Goal: Task Accomplishment & Management: Manage account settings

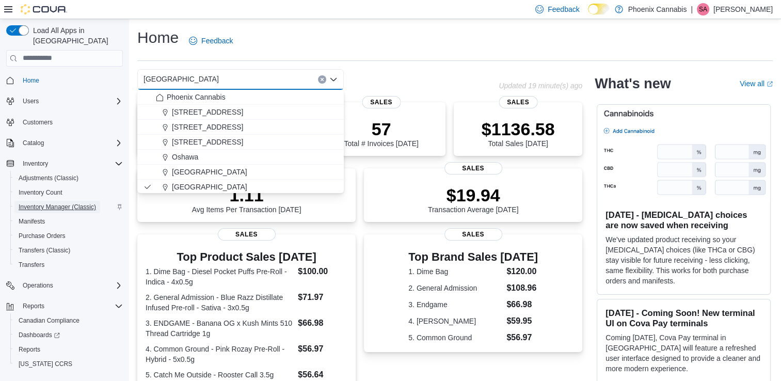
click at [49, 203] on span "Inventory Manager (Classic)" at bounding box center [57, 207] width 77 height 8
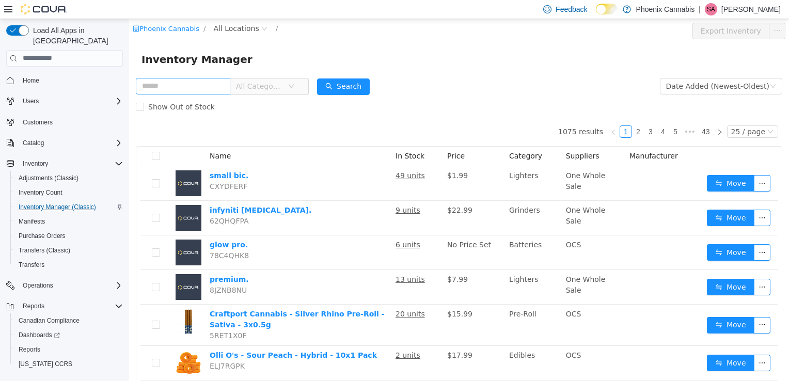
click at [190, 89] on input "text" at bounding box center [183, 85] width 95 height 17
type input "**********"
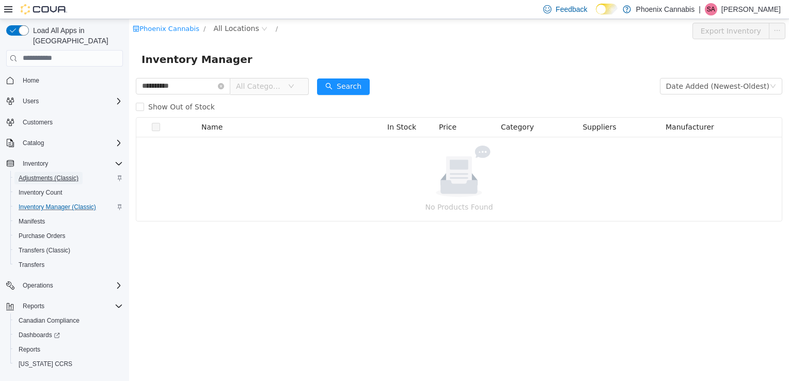
click at [53, 174] on span "Adjustments (Classic)" at bounding box center [49, 178] width 60 height 8
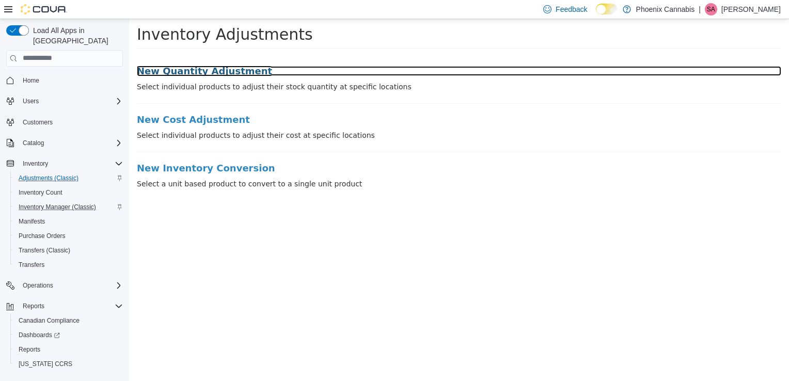
click at [179, 71] on h3 "New Quantity Adjustment" at bounding box center [459, 71] width 645 height 10
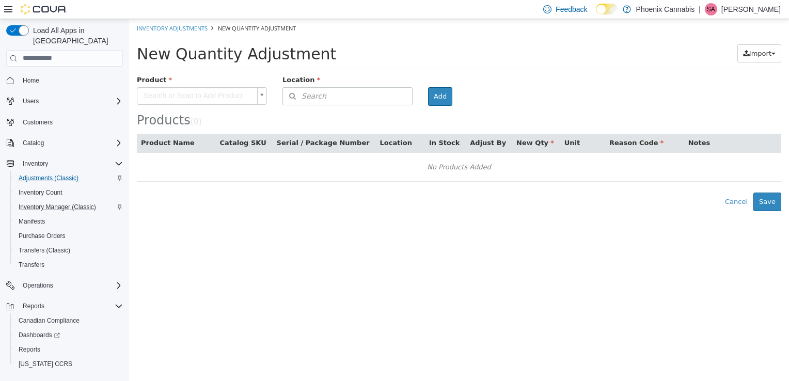
click at [204, 89] on body "× Inventory Adjustments New Quantity Adjustment New Quantity Adjustment Import …" at bounding box center [459, 115] width 660 height 192
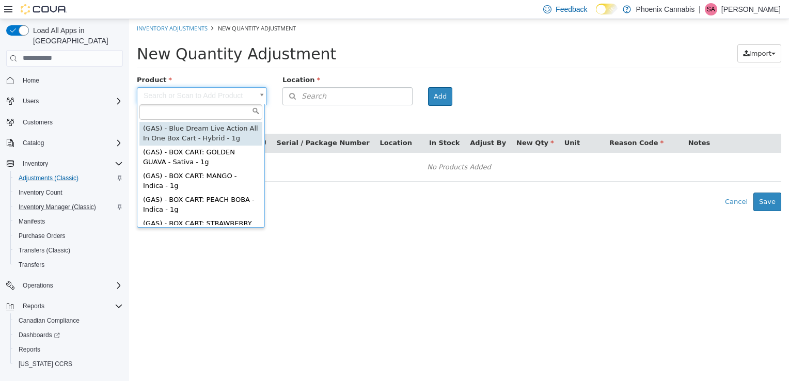
click at [194, 114] on input "text" at bounding box center [200, 111] width 123 height 15
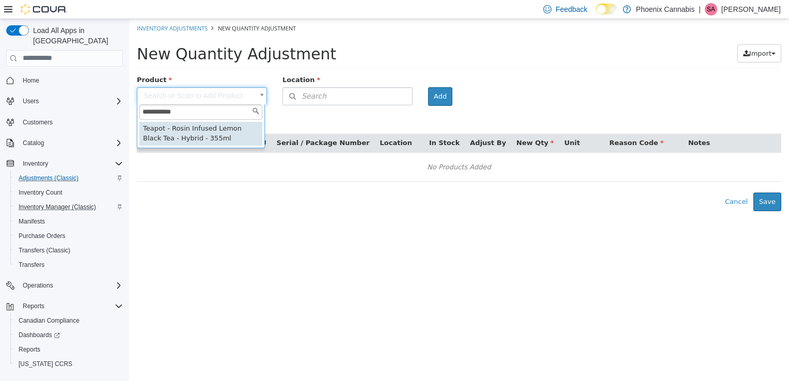
type input "**********"
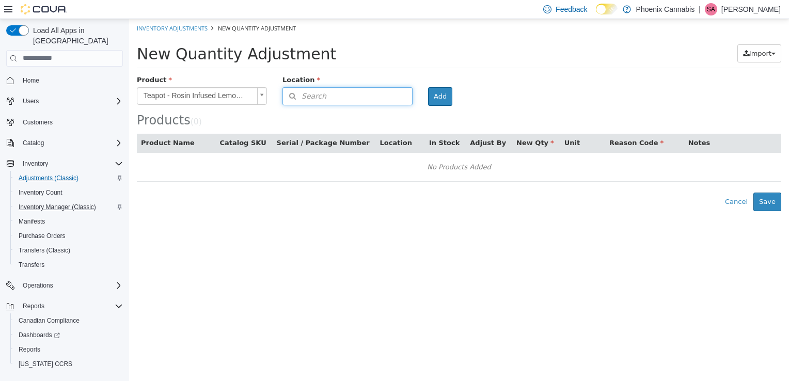
click at [386, 93] on button "Search" at bounding box center [347, 96] width 130 height 18
click at [398, 125] on span "or browse" at bounding box center [387, 128] width 51 height 18
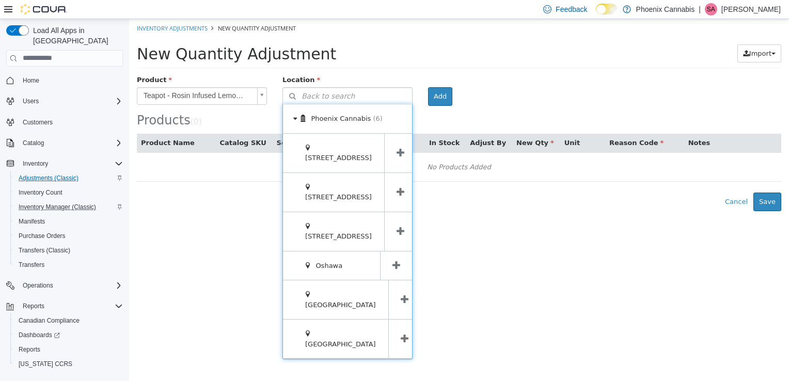
click at [401, 294] on icon at bounding box center [405, 299] width 8 height 10
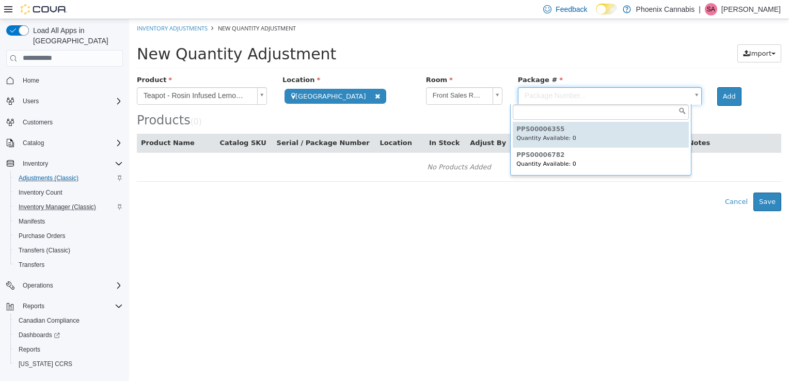
click at [634, 91] on body "**********" at bounding box center [459, 115] width 660 height 192
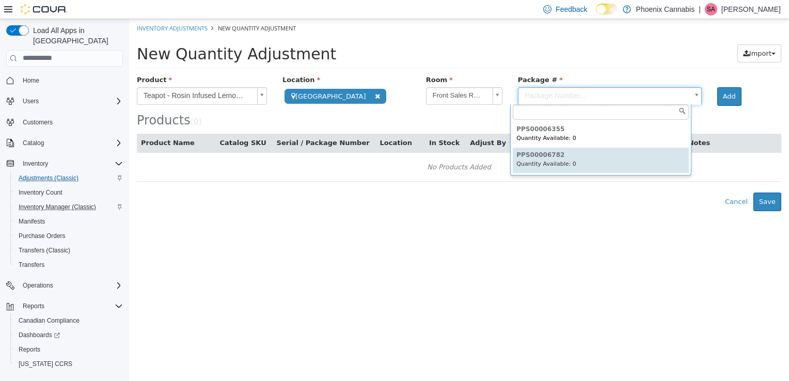
type input "**********"
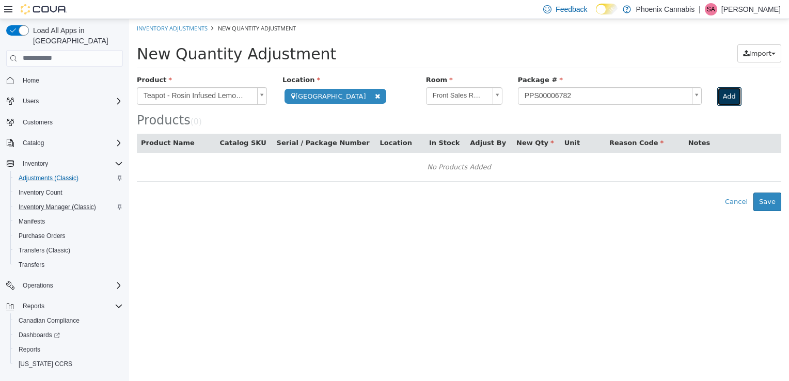
click at [720, 96] on button "Add" at bounding box center [729, 96] width 24 height 19
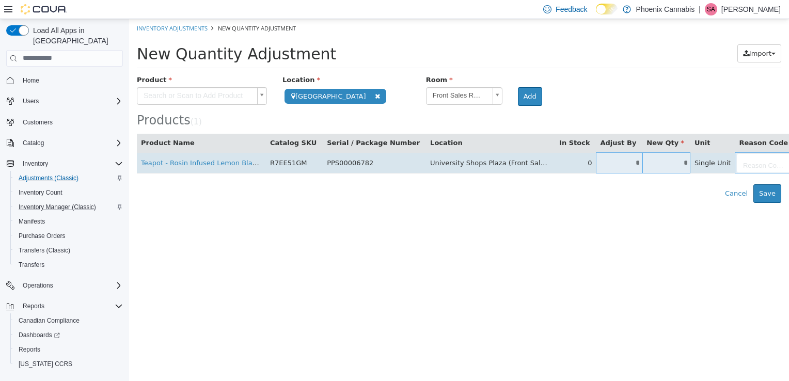
click at [642, 163] on input "*" at bounding box center [666, 163] width 48 height 8
type input "*"
click at [705, 164] on body "**********" at bounding box center [459, 111] width 660 height 184
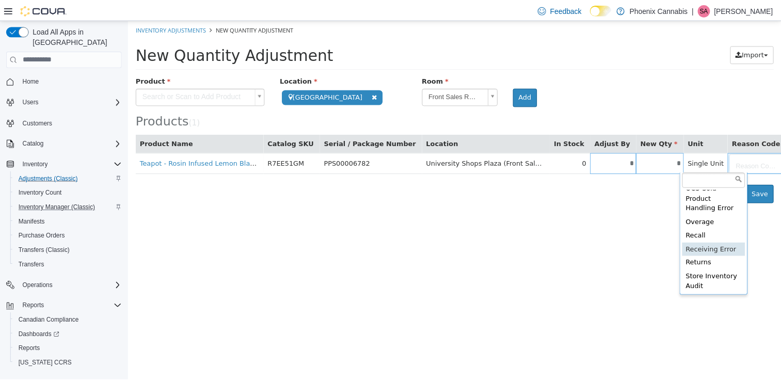
scroll to position [264, 0]
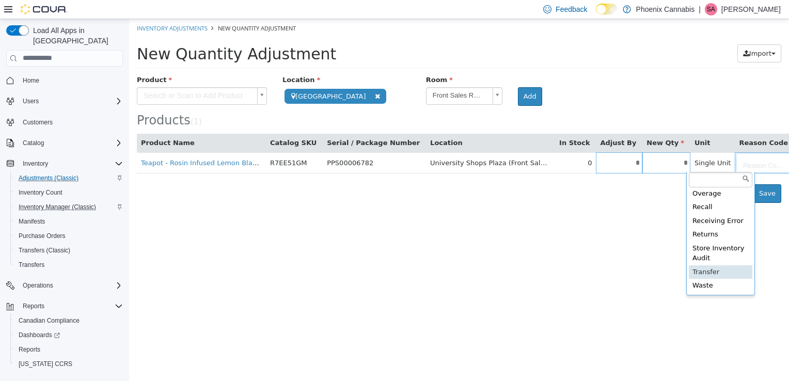
type input "**********"
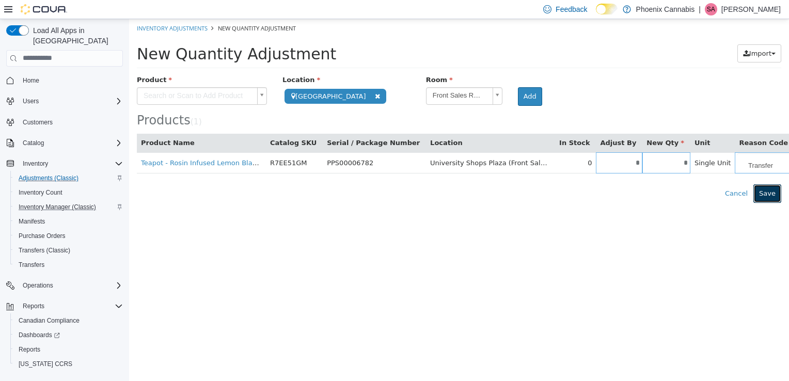
click at [768, 194] on button "Save" at bounding box center [767, 193] width 28 height 19
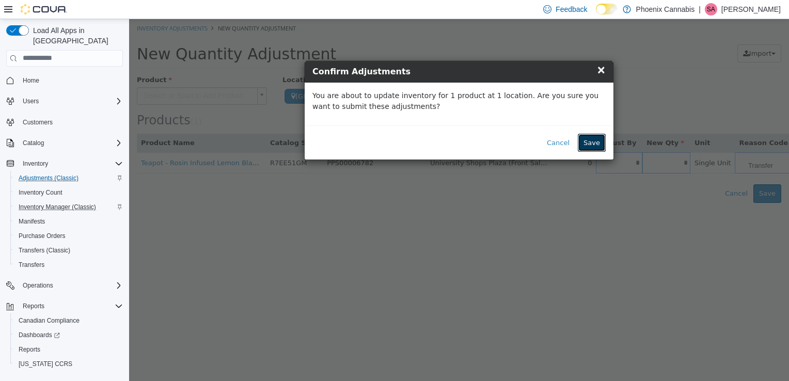
click at [597, 142] on button "Save" at bounding box center [592, 142] width 28 height 19
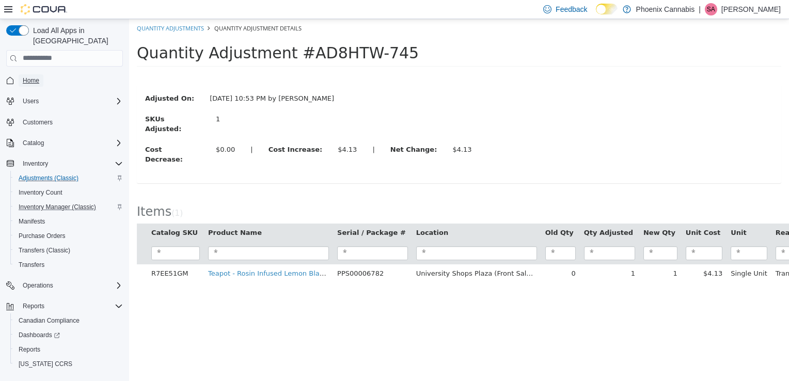
click at [35, 76] on span "Home" at bounding box center [31, 80] width 17 height 8
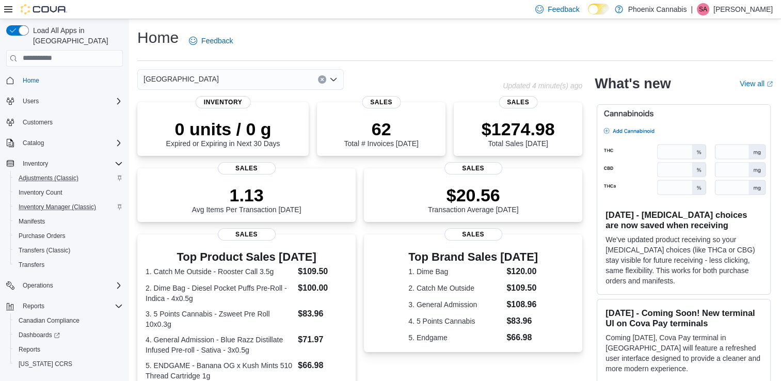
click at [283, 80] on div "[GEOGRAPHIC_DATA]" at bounding box center [240, 79] width 207 height 21
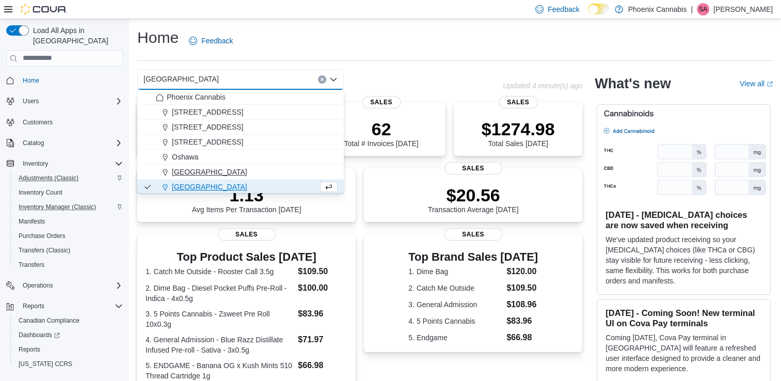
click at [210, 169] on span "[GEOGRAPHIC_DATA]" at bounding box center [209, 172] width 75 height 10
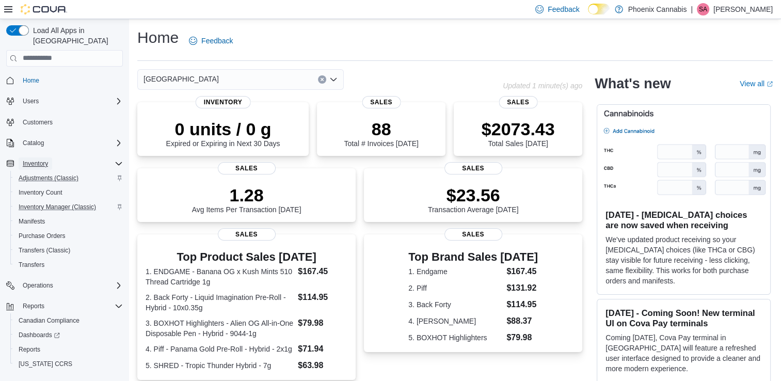
click at [31, 160] on span "Inventory" at bounding box center [35, 164] width 25 height 8
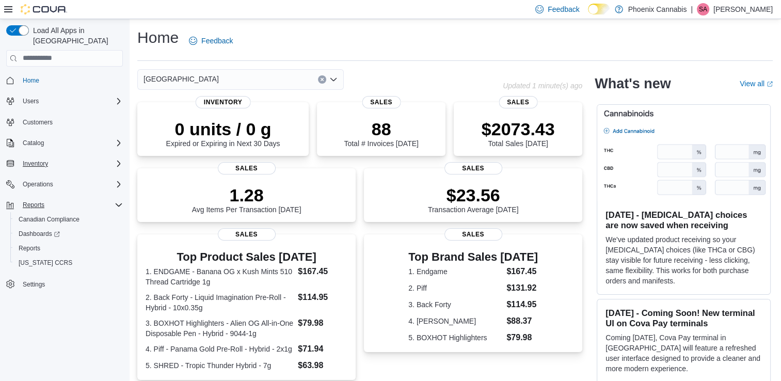
click at [50, 199] on div "Reports" at bounding box center [71, 205] width 104 height 12
click at [256, 78] on div "[GEOGRAPHIC_DATA]" at bounding box center [240, 79] width 207 height 21
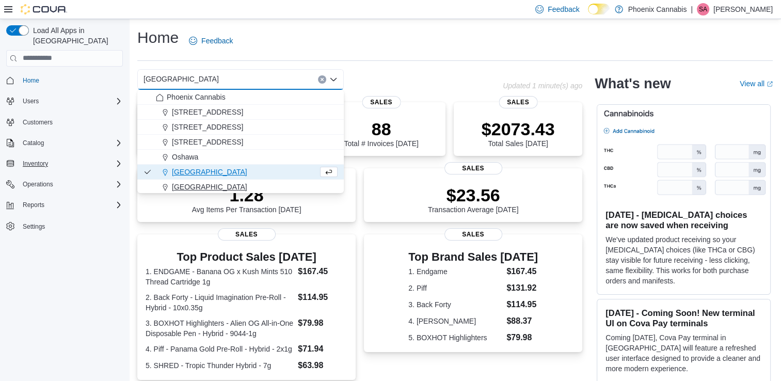
click at [192, 189] on span "[GEOGRAPHIC_DATA]" at bounding box center [209, 187] width 75 height 10
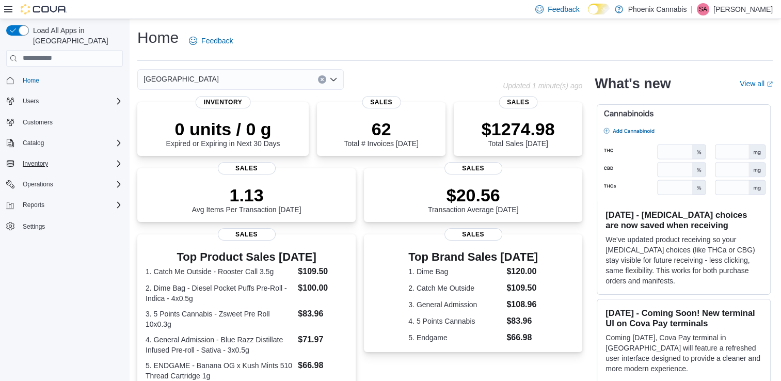
click at [246, 80] on div "Waterloo Combo box. Selected. [GEOGRAPHIC_DATA]. Press Backspace to delete [GEO…" at bounding box center [240, 79] width 207 height 21
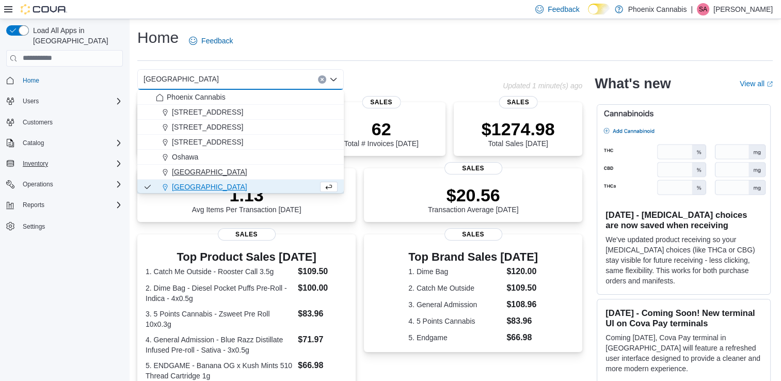
click at [214, 176] on span "[GEOGRAPHIC_DATA]" at bounding box center [209, 172] width 75 height 10
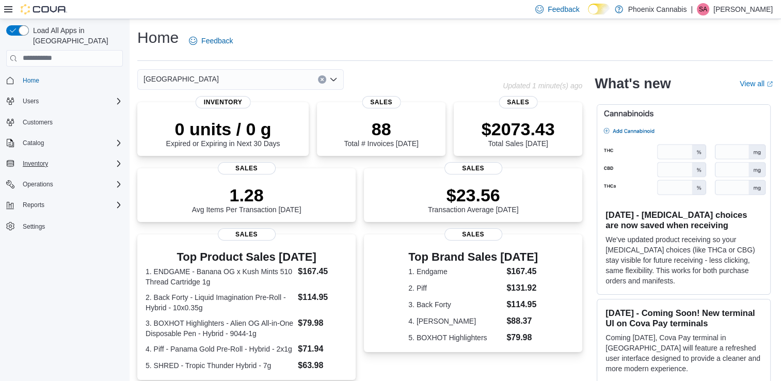
click at [289, 76] on div "[GEOGRAPHIC_DATA]" at bounding box center [240, 79] width 207 height 21
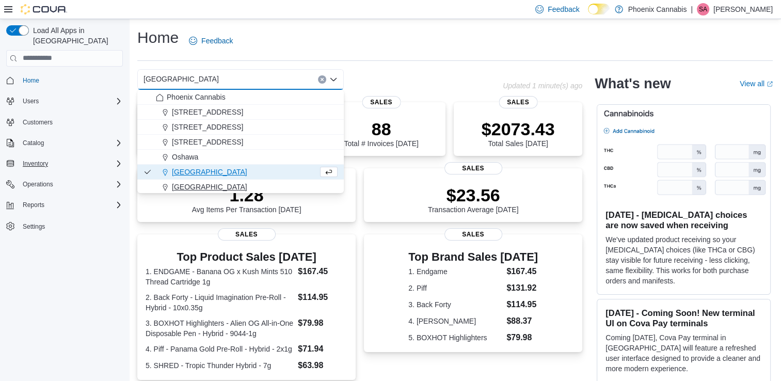
click at [222, 180] on button "[GEOGRAPHIC_DATA]" at bounding box center [240, 187] width 207 height 15
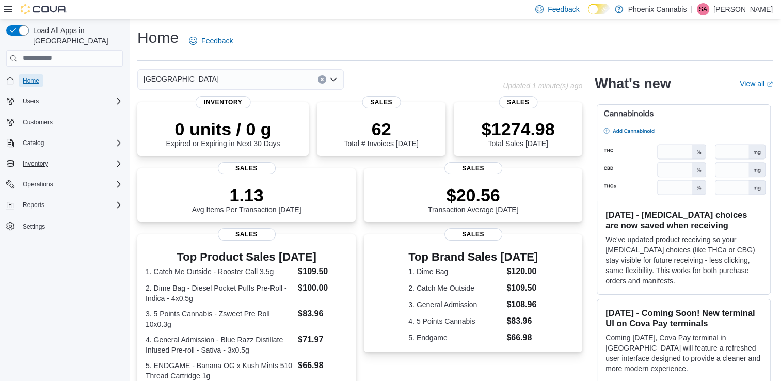
click at [33, 76] on span "Home" at bounding box center [31, 80] width 17 height 8
